Goal: Navigation & Orientation: Find specific page/section

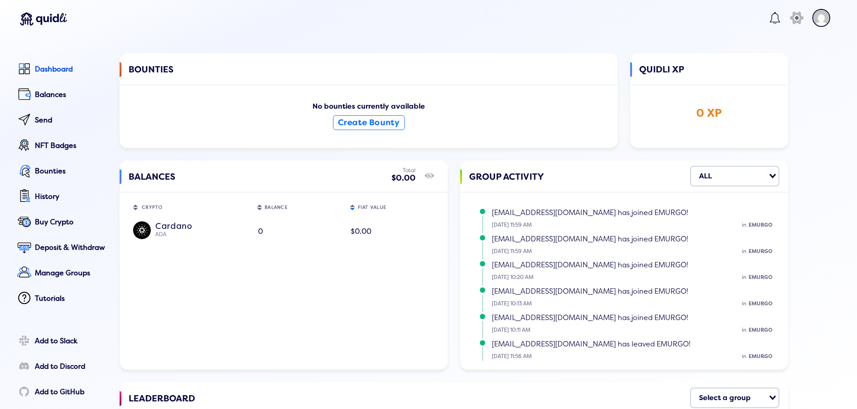
click at [54, 135] on div "Dashboard Balances Send NFT Badges Bounties History Buy Crypto Deposit & Withdr…" at bounding box center [57, 182] width 99 height 249
click at [54, 144] on div "NFT Badges" at bounding box center [71, 146] width 72 height 8
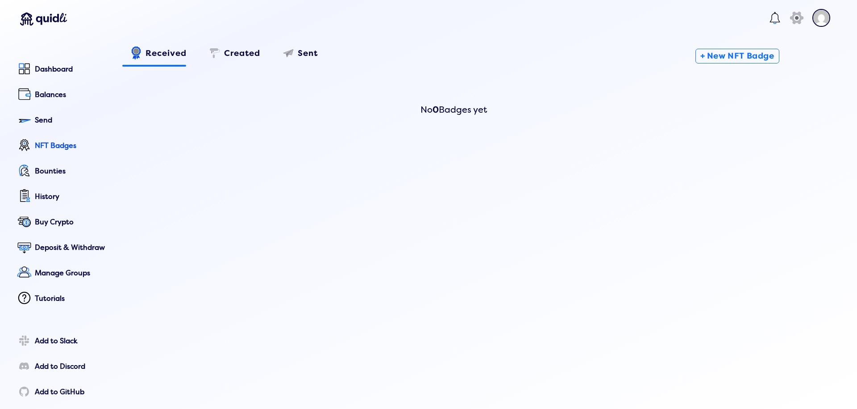
click at [52, 110] on div "Dashboard Balances Send NFT Badges Bounties History Buy Crypto Deposit & Withdr…" at bounding box center [57, 182] width 99 height 249
click at [53, 118] on div "Send" at bounding box center [71, 120] width 72 height 8
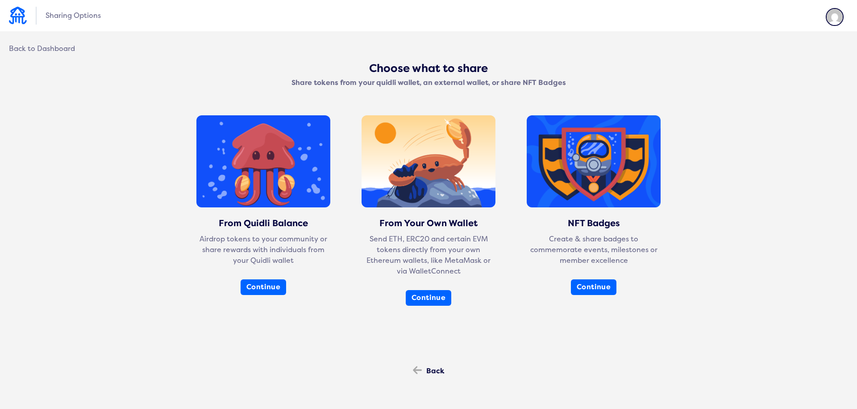
click at [66, 91] on div "Choose what to share Share tokens from your quidli wallet, an external wallet, …" at bounding box center [429, 199] width 840 height 275
click at [53, 40] on div "Sharing Options Back to Dashboard Choose what to share Share tokens from your q…" at bounding box center [428, 207] width 857 height 414
click at [54, 45] on div "Back to Dashboard" at bounding box center [42, 49] width 66 height 8
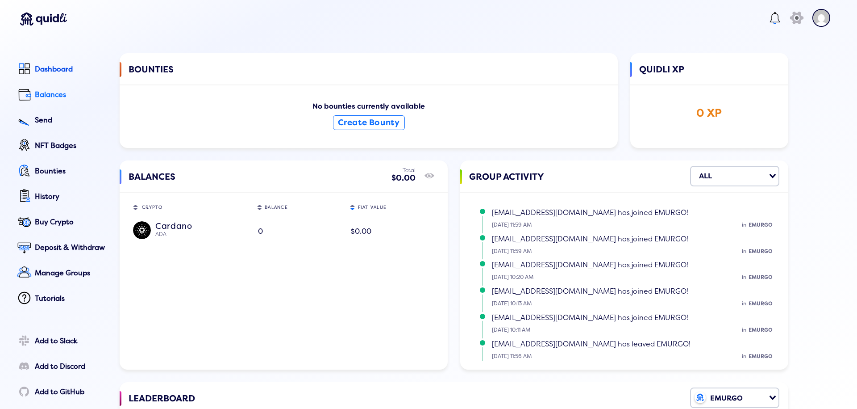
click at [61, 96] on div "Balances" at bounding box center [71, 95] width 72 height 8
